Goal: Transaction & Acquisition: Purchase product/service

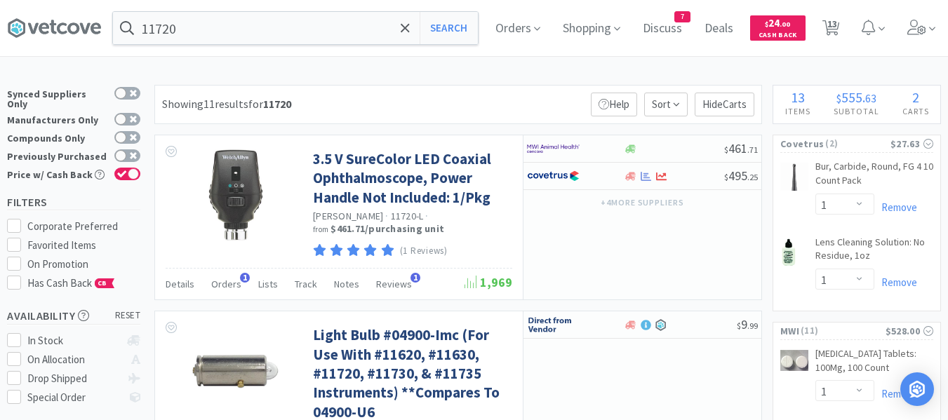
select select "1"
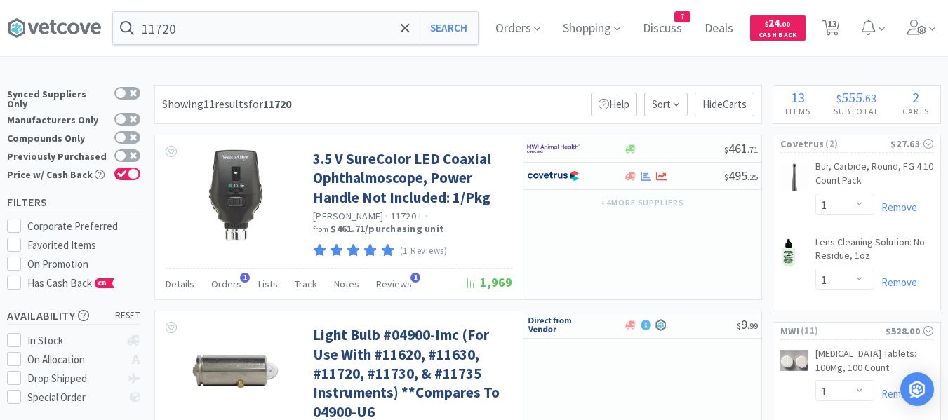
select select "1"
select select "5"
select select "1"
select select "2"
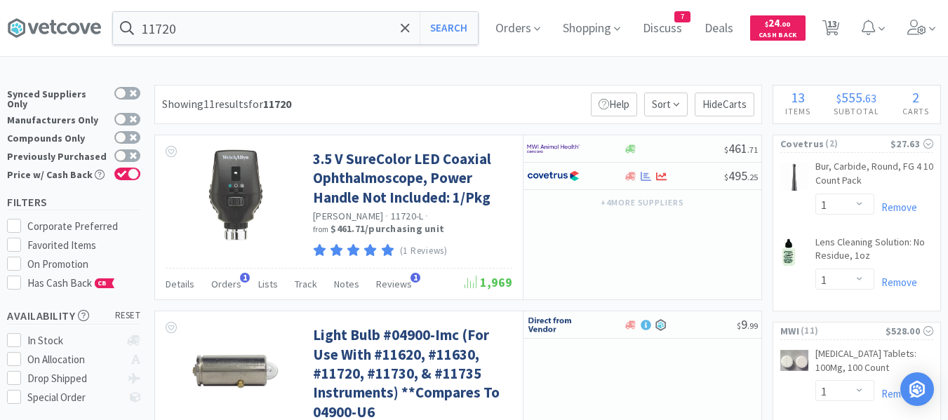
select select "4"
select select "1"
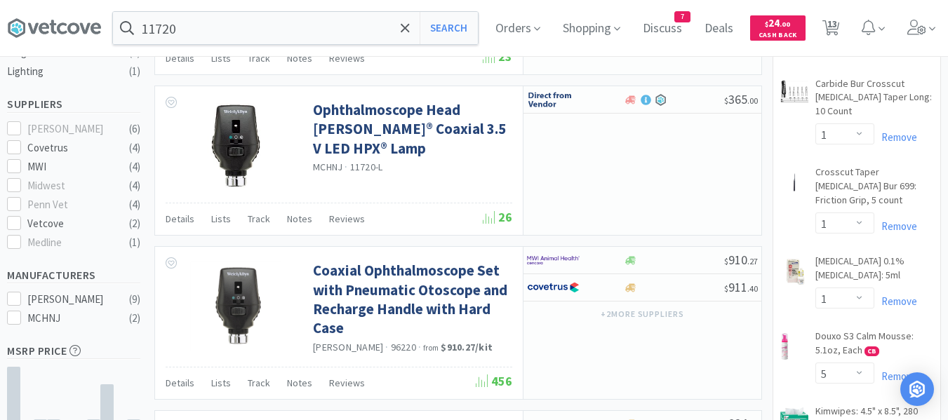
click at [337, 32] on input "11720" at bounding box center [295, 28] width 365 height 32
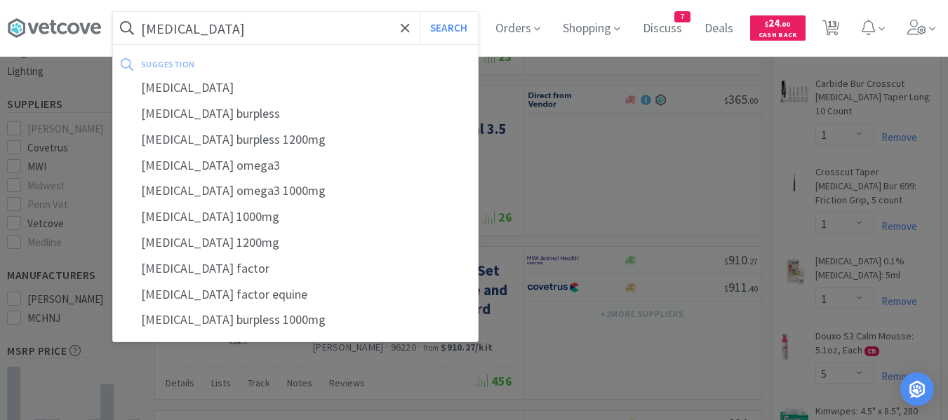
click at [420, 12] on button "Search" at bounding box center [449, 28] width 58 height 32
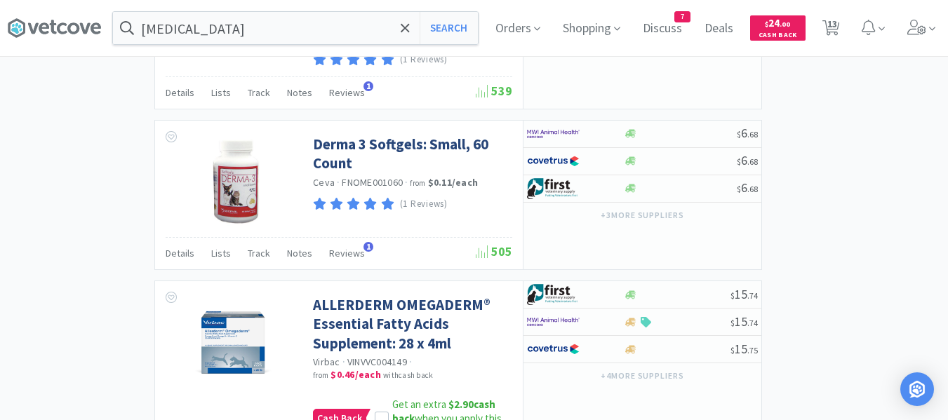
scroll to position [2571, 0]
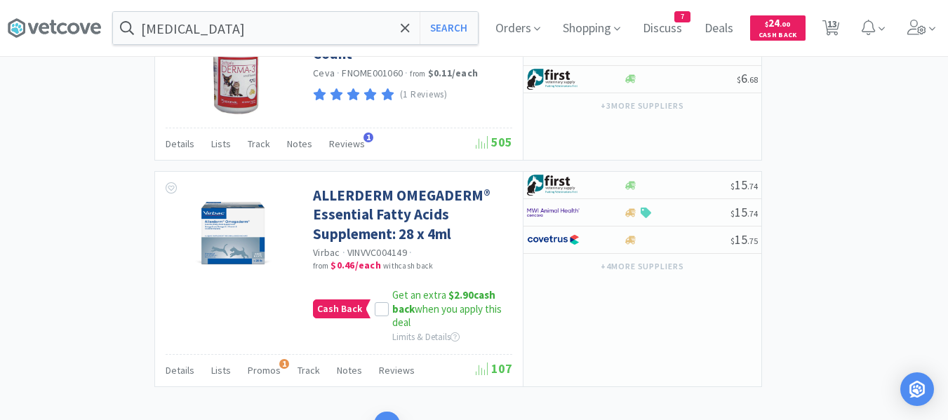
click at [414, 412] on link "2" at bounding box center [412, 425] width 25 height 26
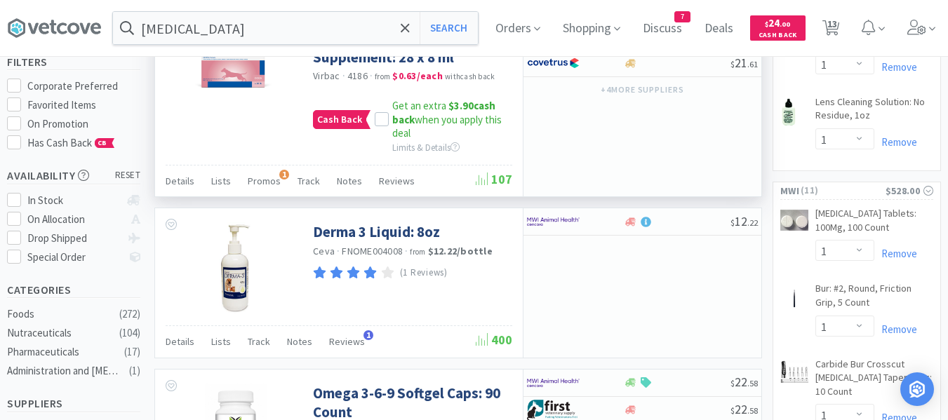
scroll to position [70, 0]
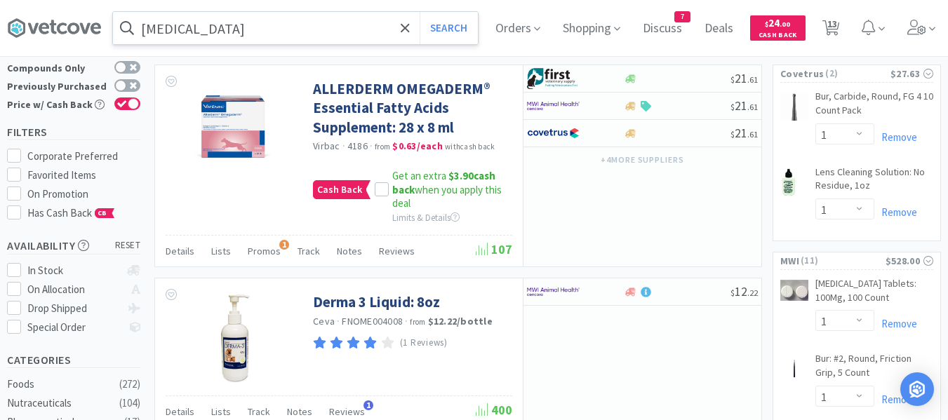
click at [237, 27] on input "[MEDICAL_DATA]" at bounding box center [295, 28] width 365 height 32
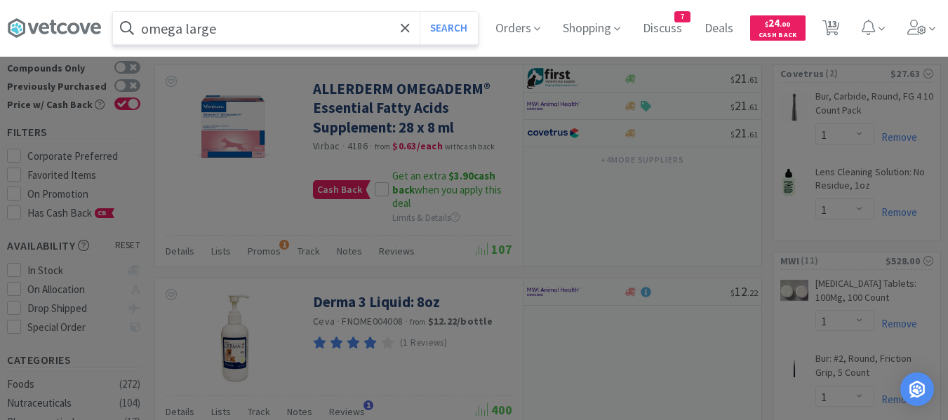
type input "omega large"
click at [420, 12] on button "Search" at bounding box center [449, 28] width 58 height 32
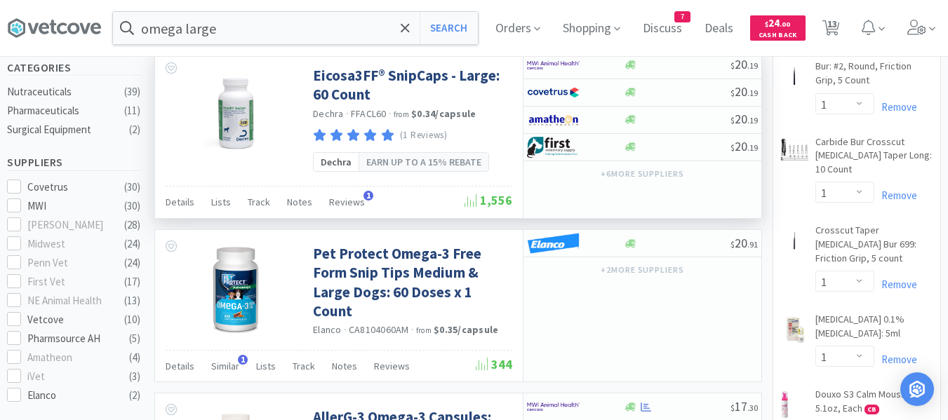
scroll to position [491, 0]
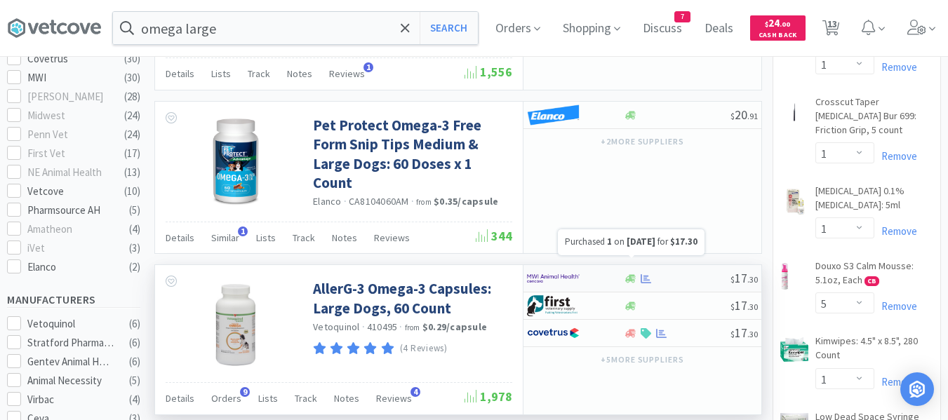
click at [650, 274] on icon at bounding box center [646, 279] width 11 height 11
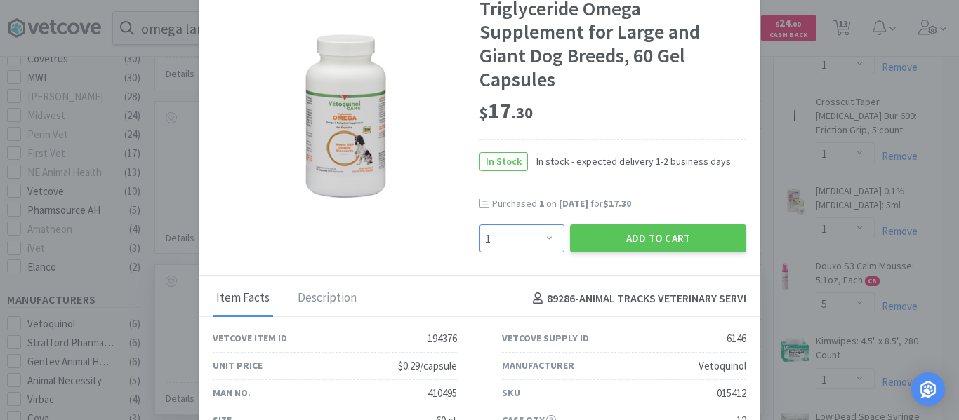
drag, startPoint x: 493, startPoint y: 241, endPoint x: 493, endPoint y: 233, distance: 8.5
click at [493, 241] on select "Enter Quantity 1 2 3 4 5 6 7 8 9 10 11 12 13 14 15 16 17 18 19 20 Enter Quantity" at bounding box center [521, 239] width 85 height 28
select select "2"
click at [479, 225] on select "Enter Quantity 1 2 3 4 5 6 7 8 9 10 11 12 13 14 15 16 17 18 19 20 Enter Quantity" at bounding box center [521, 239] width 85 height 28
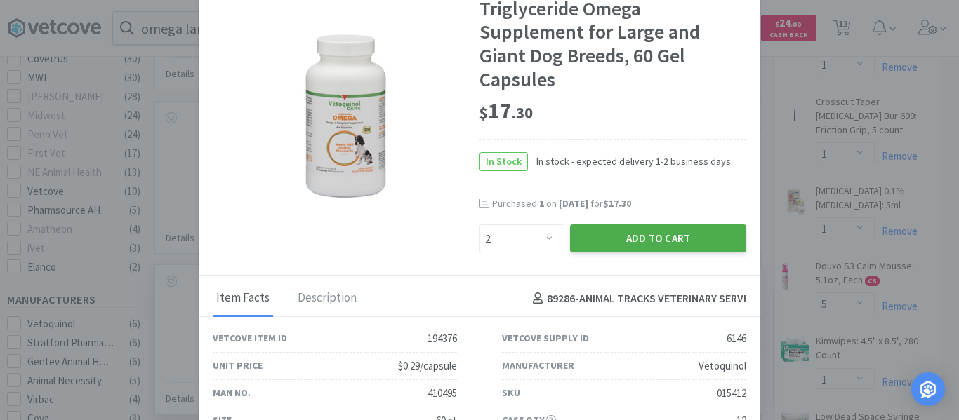
click at [630, 237] on button "Add to Cart" at bounding box center [658, 239] width 176 height 28
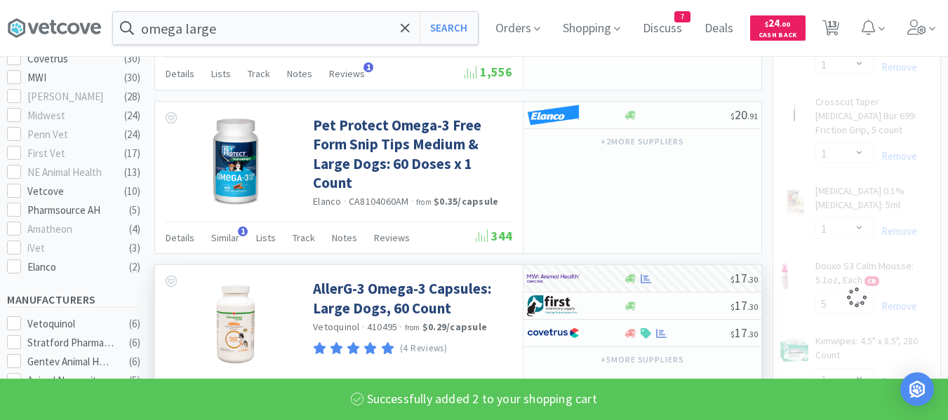
select select "2"
select select "1"
select select "5"
select select "1"
select select "2"
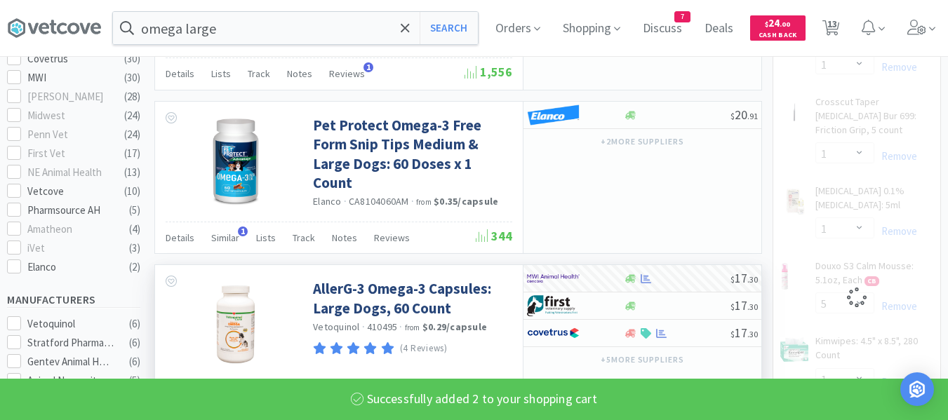
select select "4"
select select "1"
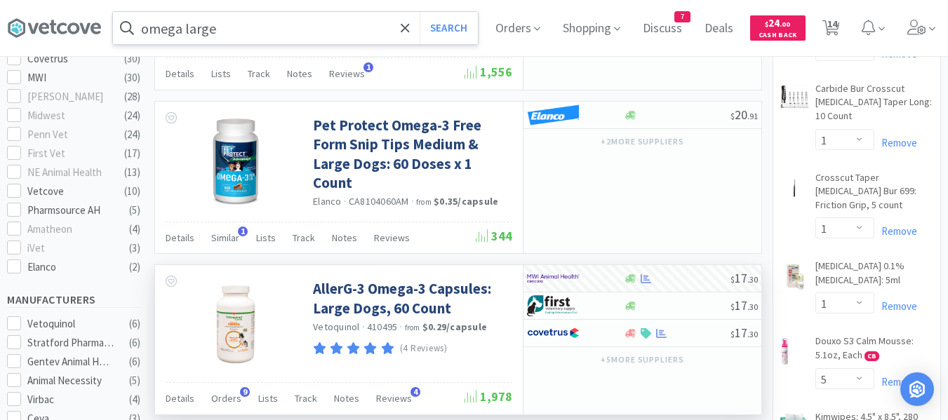
click at [336, 24] on input "omega large" at bounding box center [295, 28] width 365 height 32
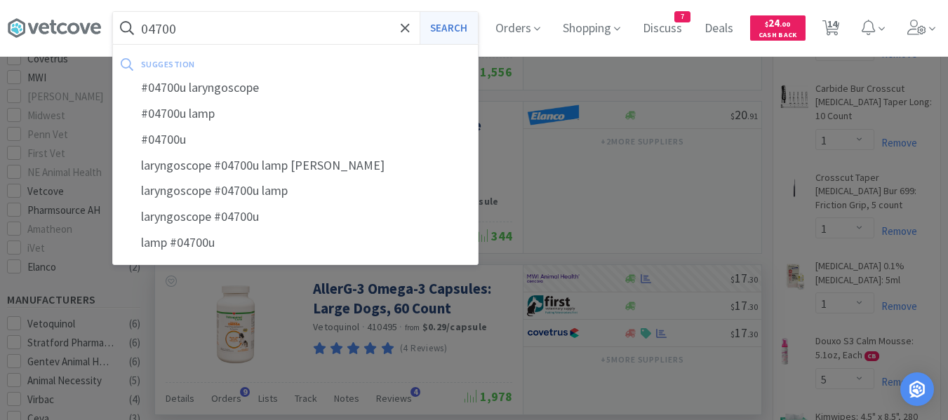
click at [446, 29] on button "Search" at bounding box center [449, 28] width 58 height 32
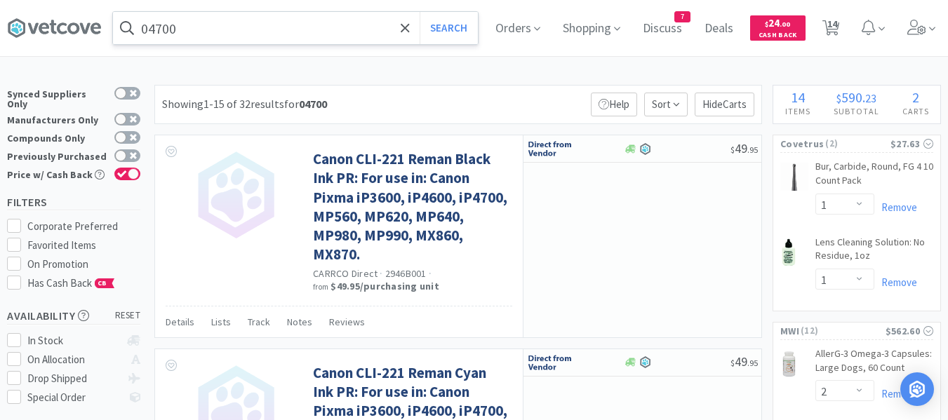
click at [232, 17] on input "04700" at bounding box center [295, 28] width 365 height 32
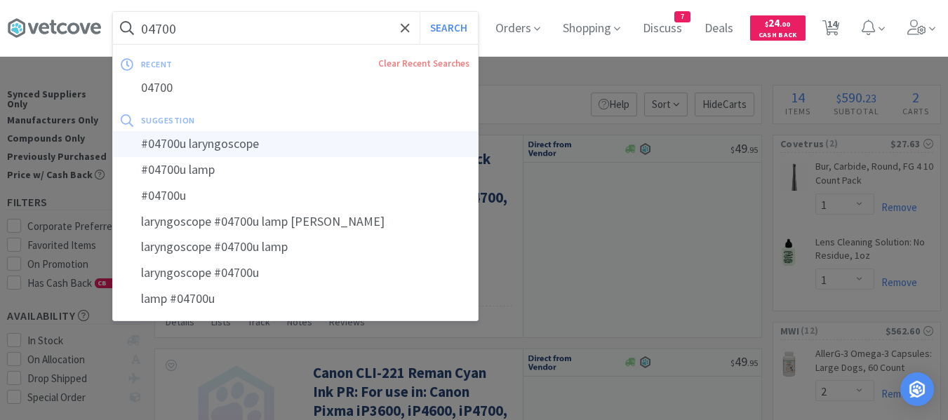
click at [187, 145] on div "#04700u laryngoscope" at bounding box center [295, 144] width 365 height 26
type input "#04700u laryngoscope"
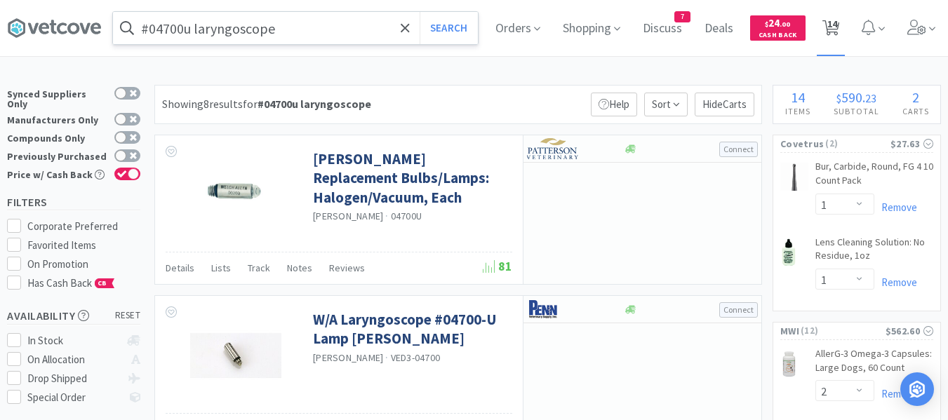
click at [837, 35] on icon at bounding box center [832, 27] width 18 height 15
select select "1"
select select "2"
select select "1"
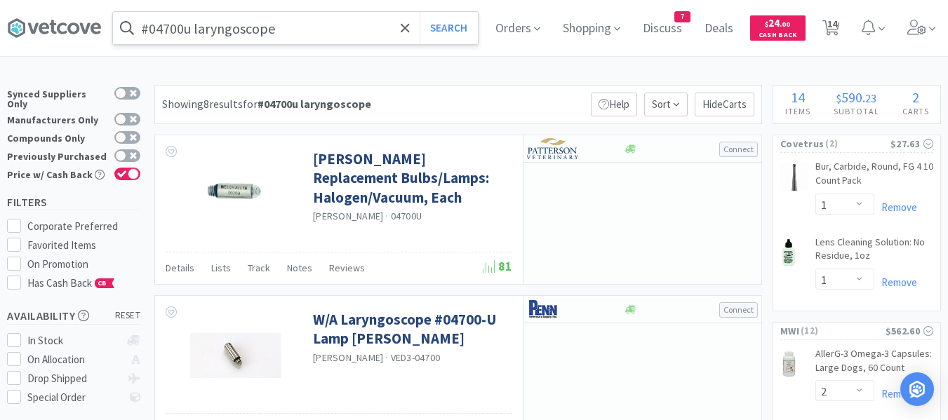
select select "1"
select select "5"
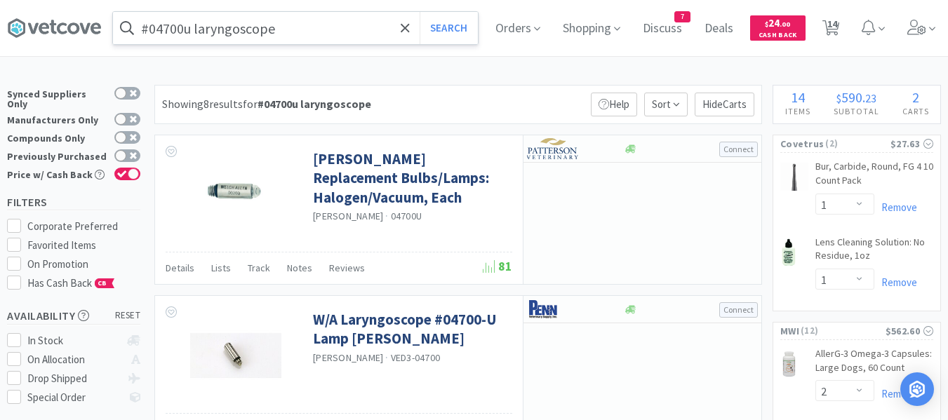
select select "1"
select select "2"
select select "4"
select select "1"
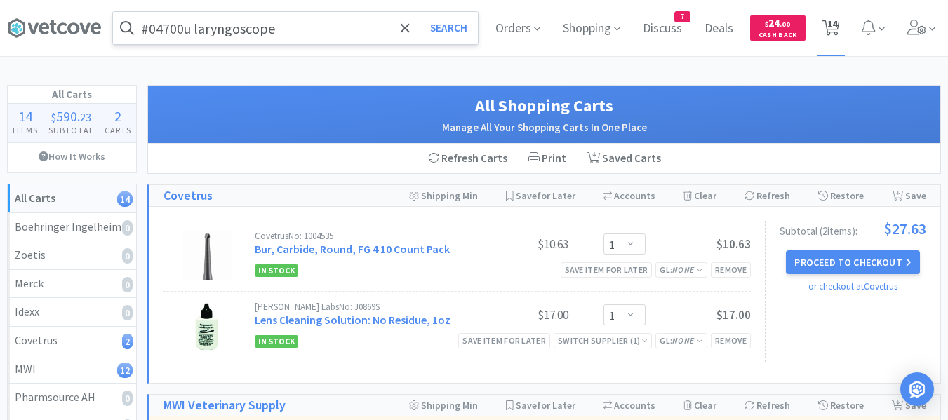
click at [833, 37] on span "14" at bounding box center [833, 24] width 10 height 56
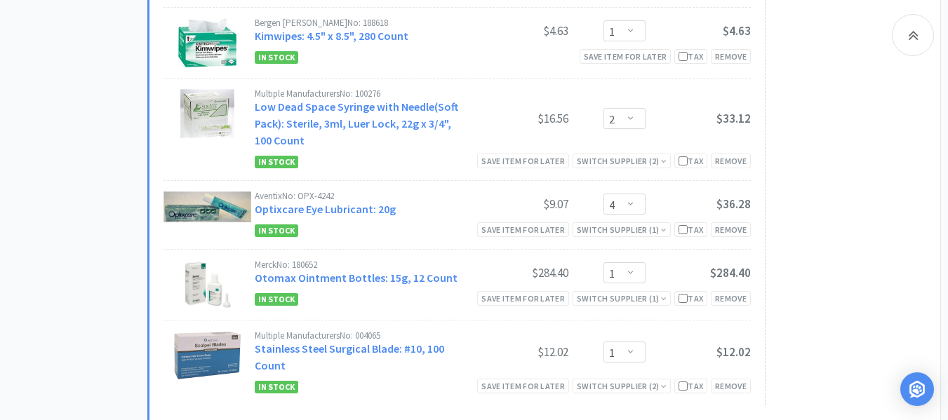
scroll to position [1123, 0]
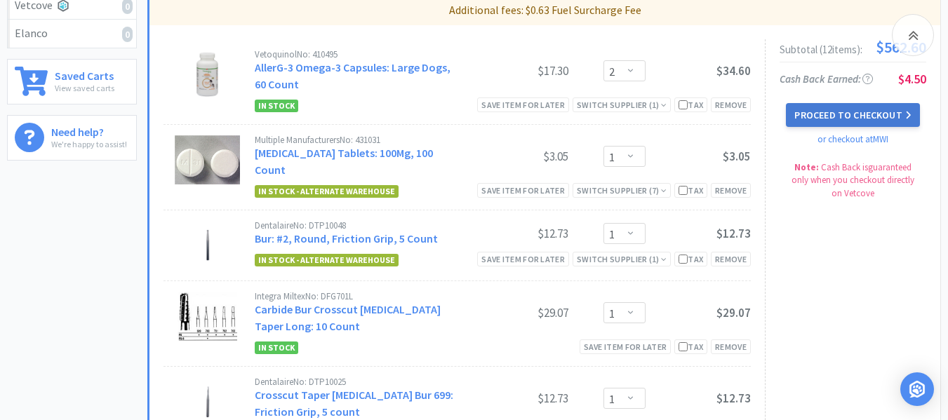
click at [847, 118] on button "Proceed to Checkout" at bounding box center [852, 115] width 133 height 24
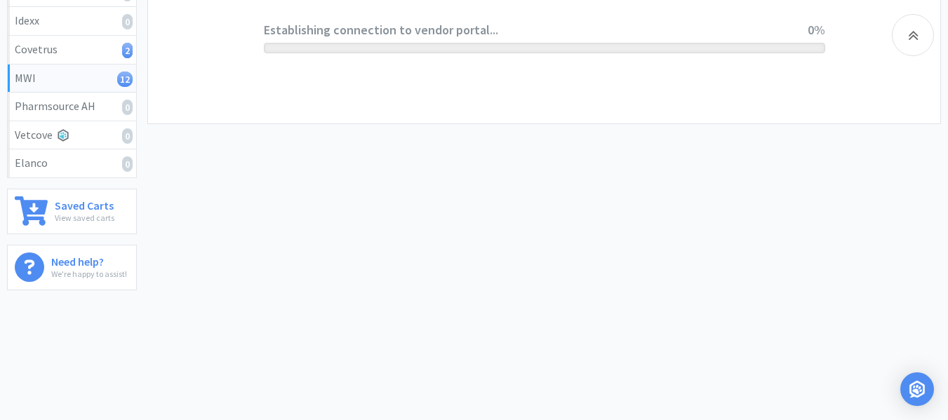
scroll to position [291, 0]
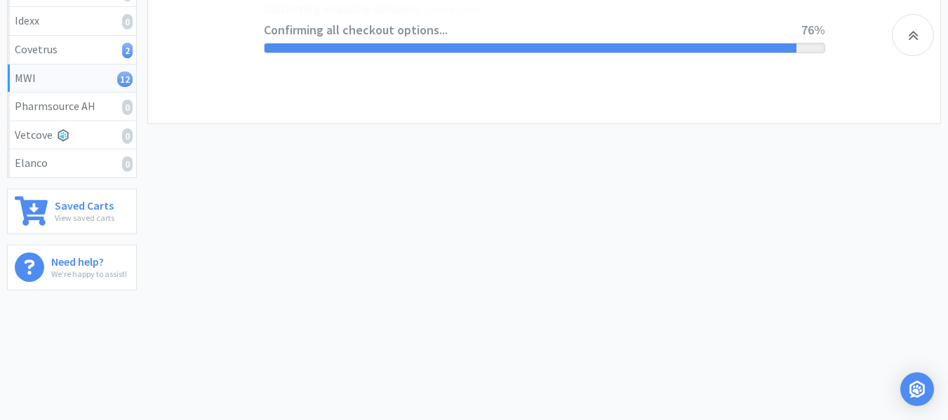
select select "STD_"
select select "SRC"
select select "RPS"
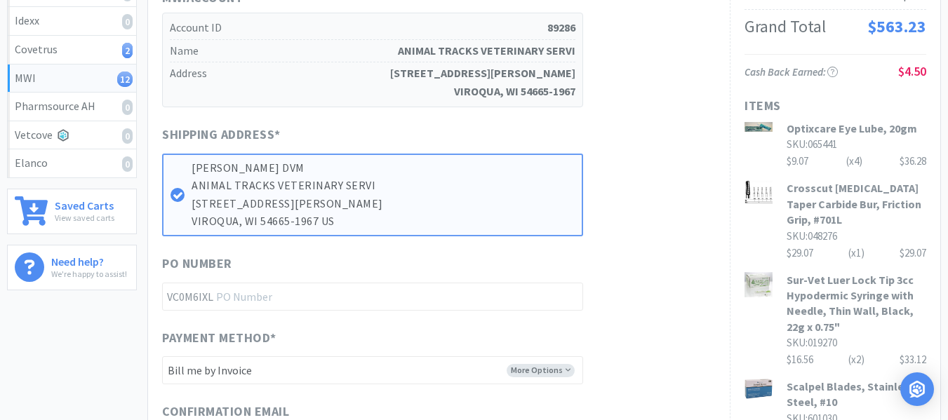
scroll to position [0, 0]
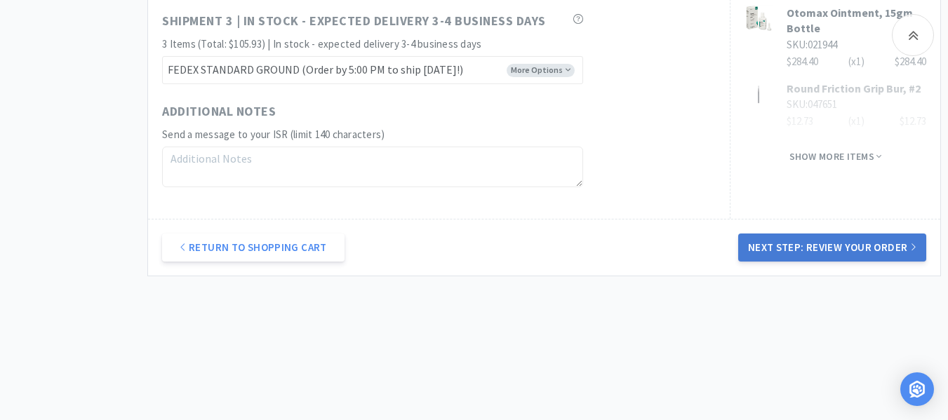
click at [766, 253] on button "Next Step: Review Your Order" at bounding box center [832, 248] width 188 height 28
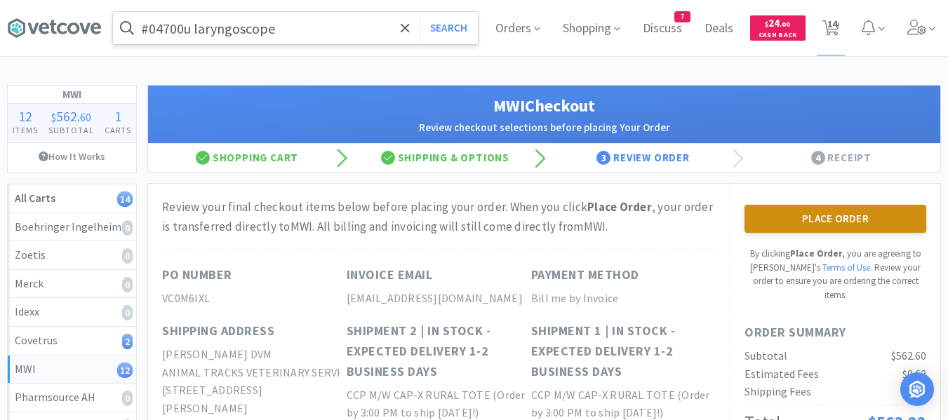
click at [842, 232] on button "Place Order" at bounding box center [836, 219] width 182 height 28
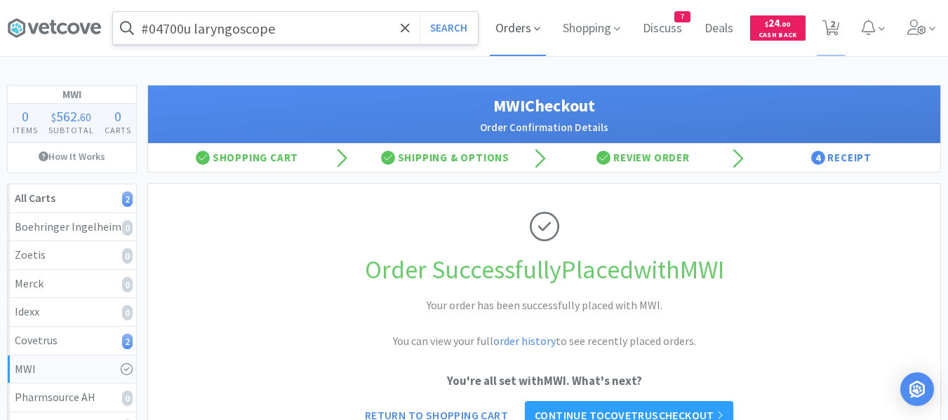
click at [516, 32] on span "Orders" at bounding box center [518, 28] width 56 height 56
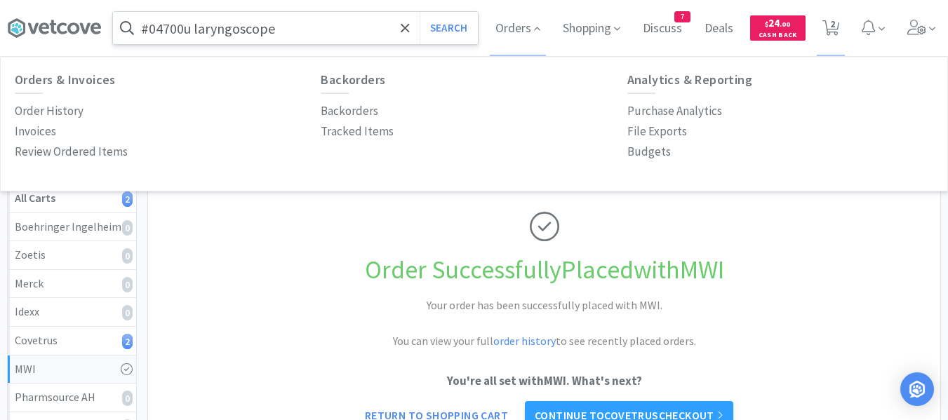
click at [875, 260] on h1 "Order Successfully Placed with MWI" at bounding box center [544, 270] width 764 height 41
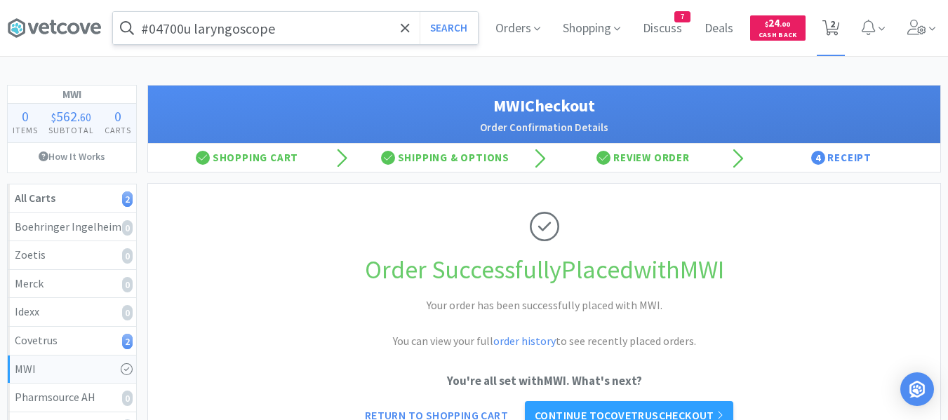
click at [837, 29] on icon at bounding box center [832, 27] width 18 height 15
select select "1"
